Goal: Task Accomplishment & Management: Use online tool/utility

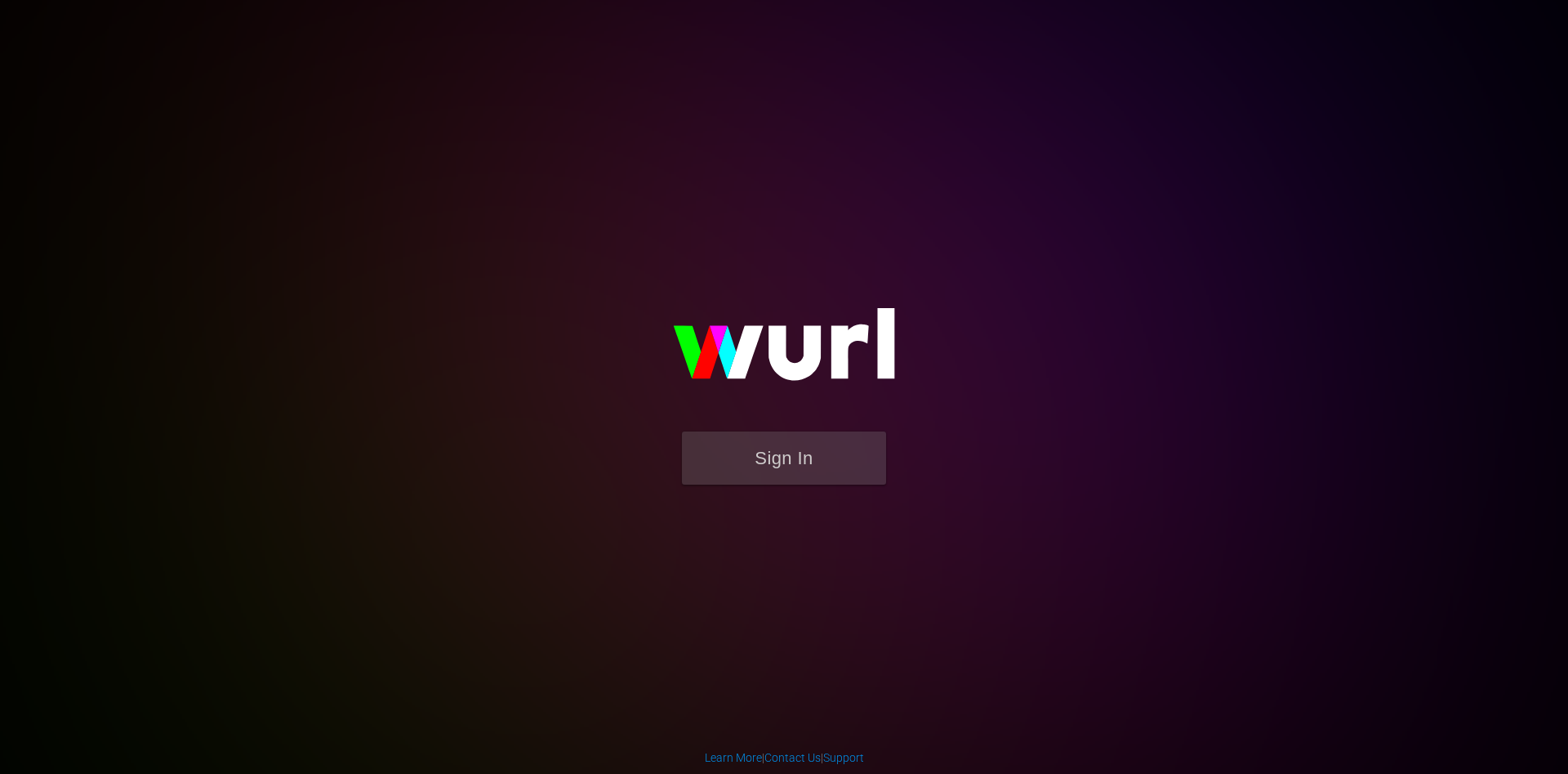
click at [735, 519] on div "Sign In" at bounding box center [783, 387] width 379 height 264
click at [799, 473] on button "Sign In" at bounding box center [784, 457] width 205 height 53
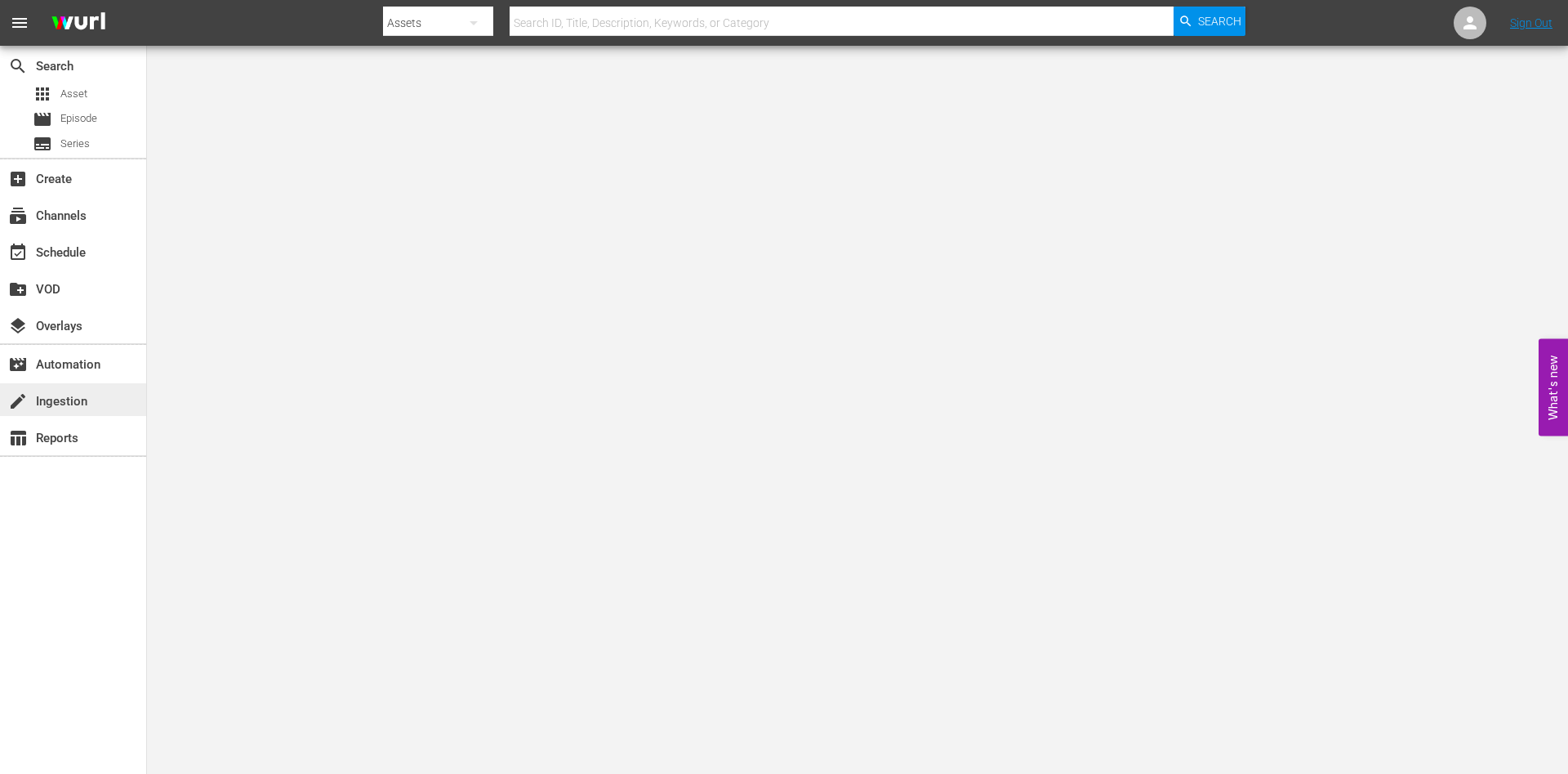
click at [80, 406] on div "create Ingestion" at bounding box center [46, 398] width 91 height 15
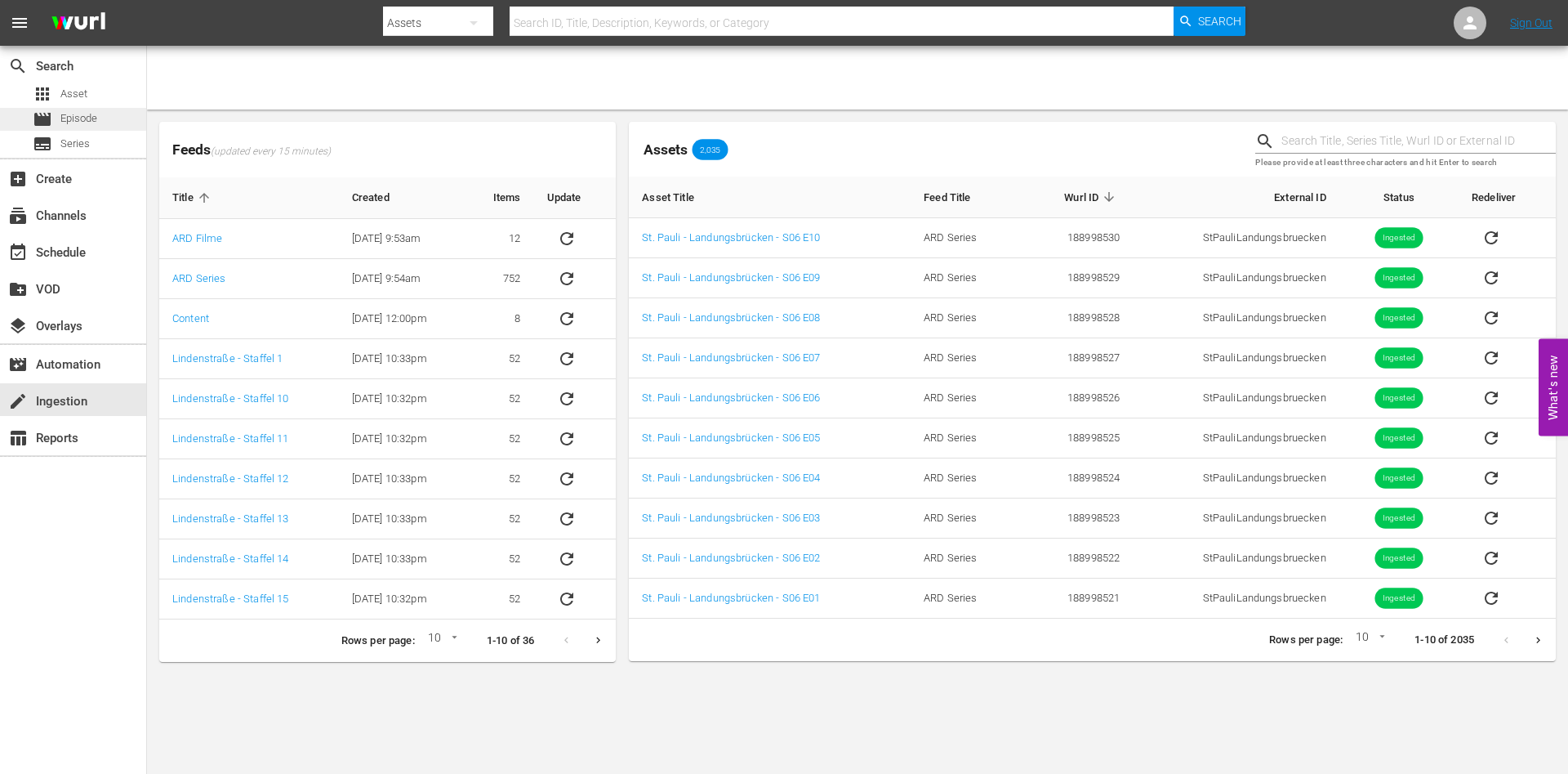
click at [95, 115] on span "Episode" at bounding box center [78, 118] width 37 height 16
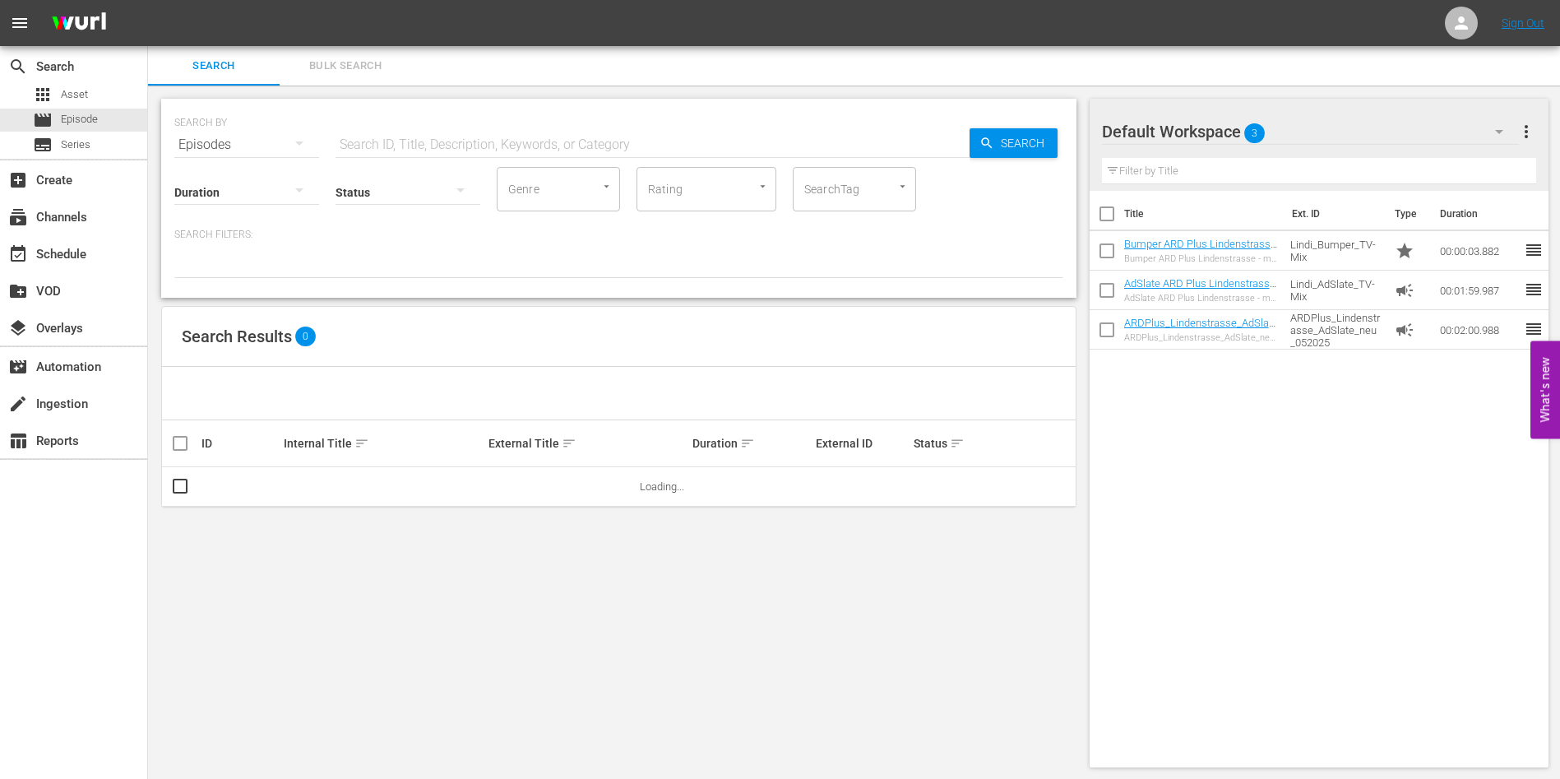
click at [455, 140] on input "text" at bounding box center [652, 144] width 634 height 39
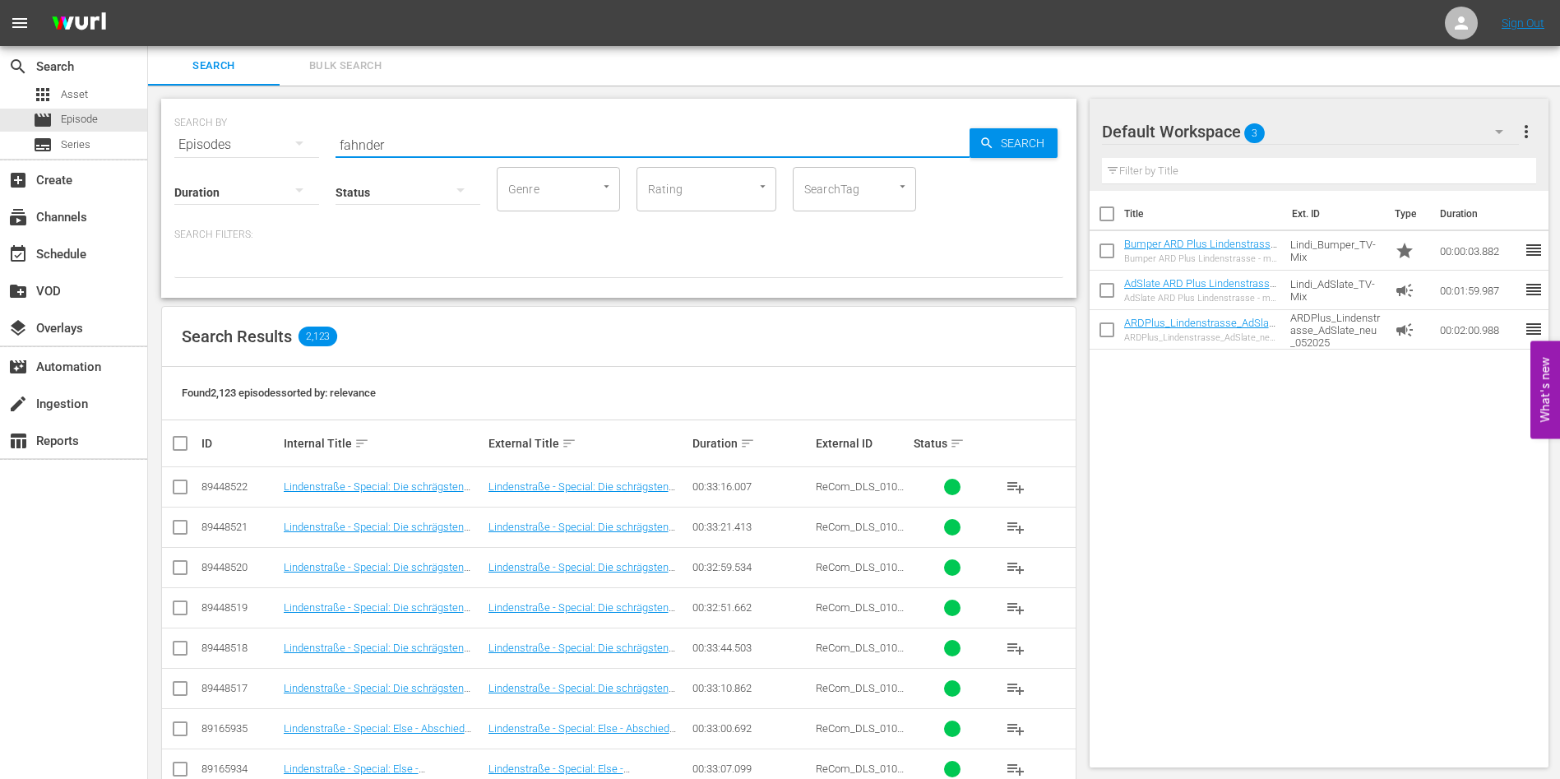
type input "fahnder"
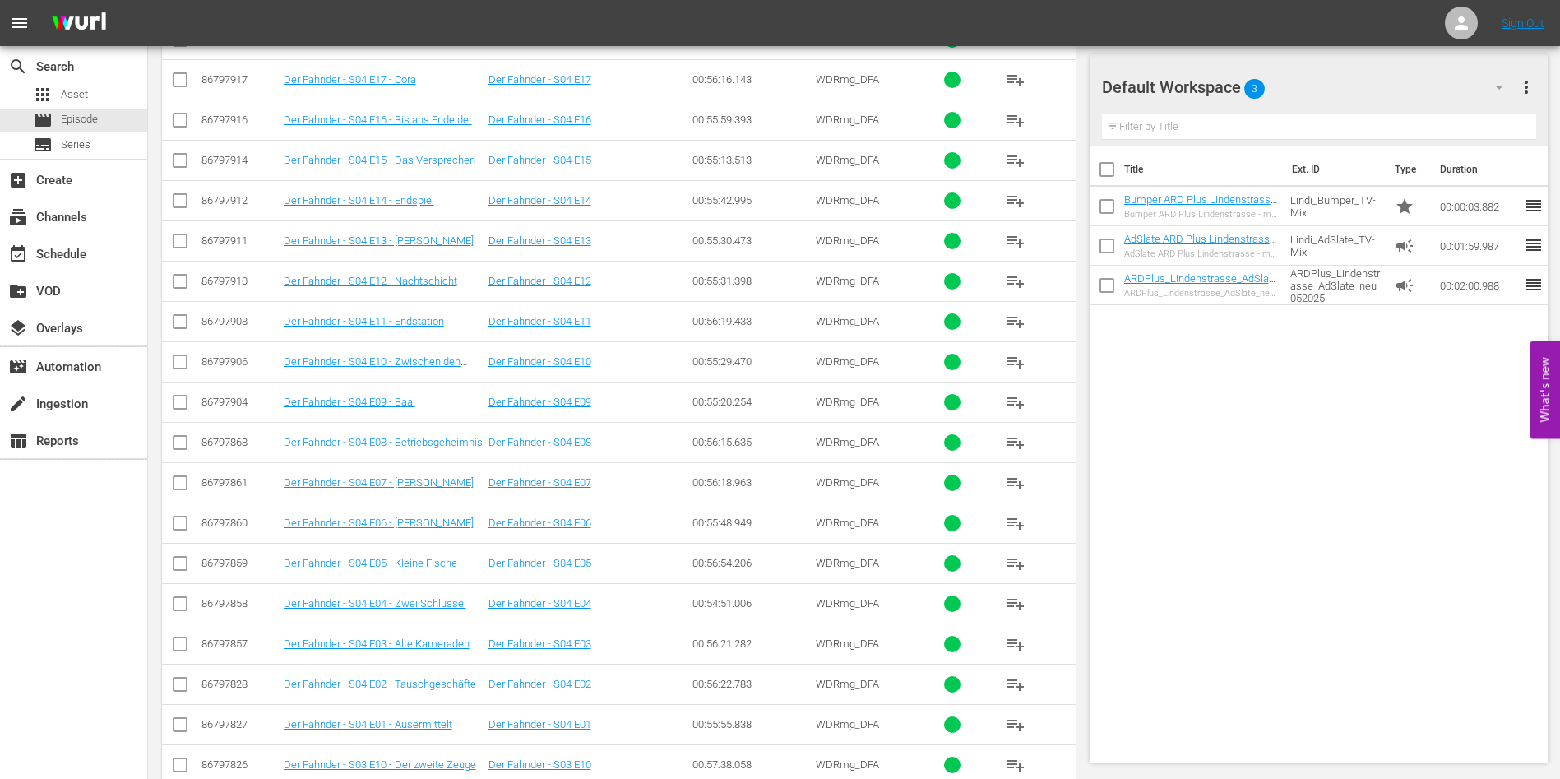
scroll to position [564, 0]
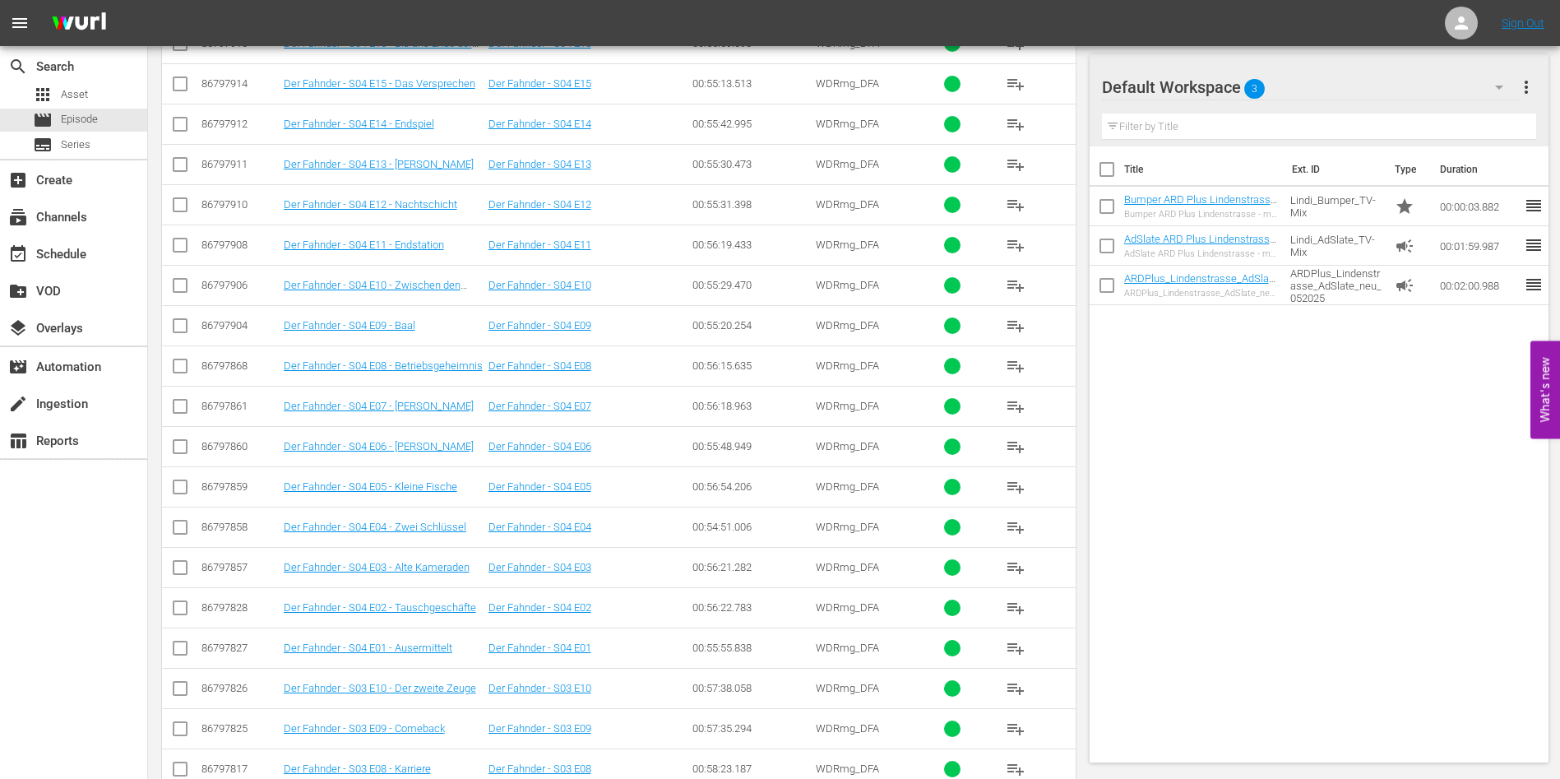
click at [1051, 492] on div "Title Ext. ID Type Duration Bumper ARD Plus Lindenstrasse - mit Musik (TV-Mix) …" at bounding box center [1319, 450] width 460 height 609
